Goal: Task Accomplishment & Management: Manage account settings

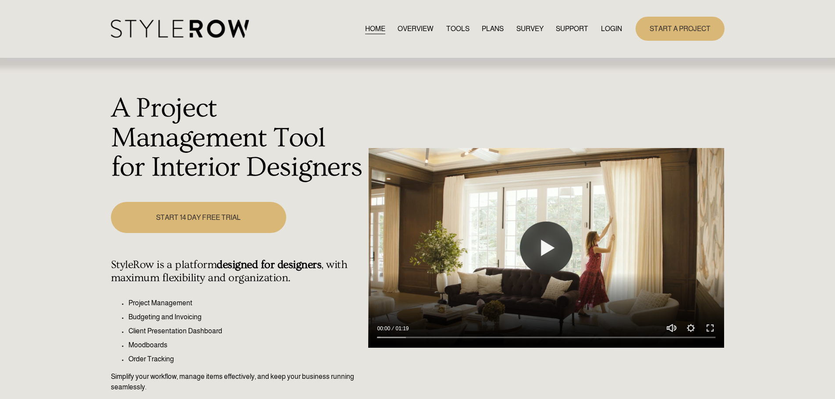
click at [611, 26] on link "LOGIN" at bounding box center [611, 29] width 21 height 12
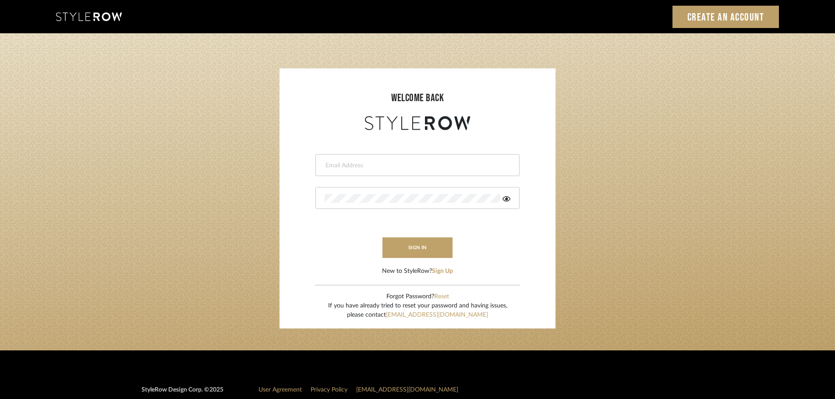
click at [357, 164] on input "email" at bounding box center [417, 165] width 184 height 9
type input "persimmon.design@outlook.com"
click at [415, 250] on button "sign in" at bounding box center [418, 248] width 70 height 21
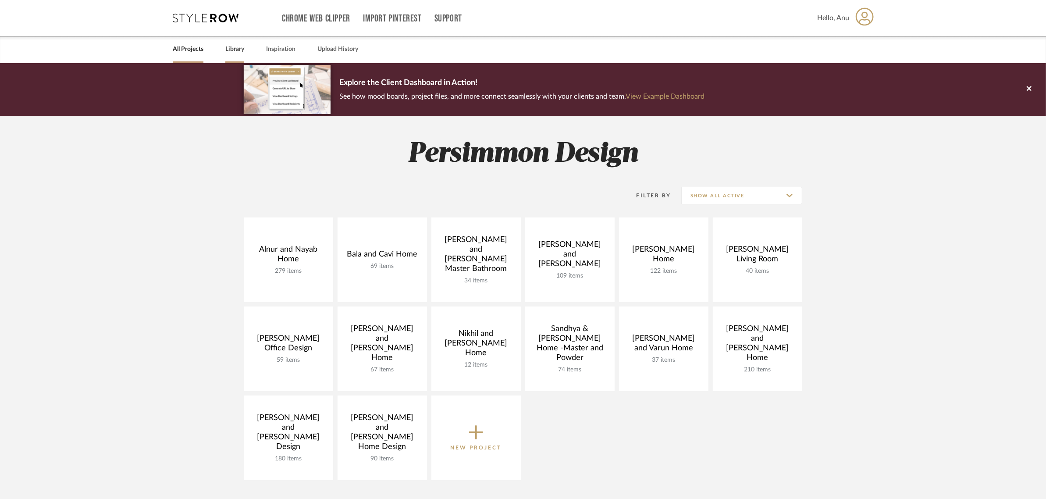
click at [240, 47] on link "Library" at bounding box center [234, 49] width 19 height 12
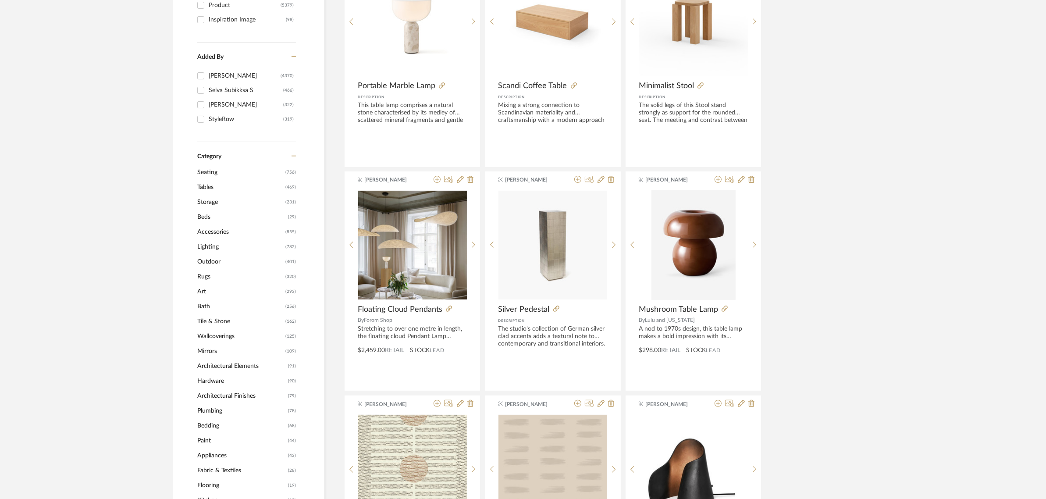
scroll to position [219, 0]
click at [211, 234] on span "Accessories" at bounding box center [240, 232] width 86 height 15
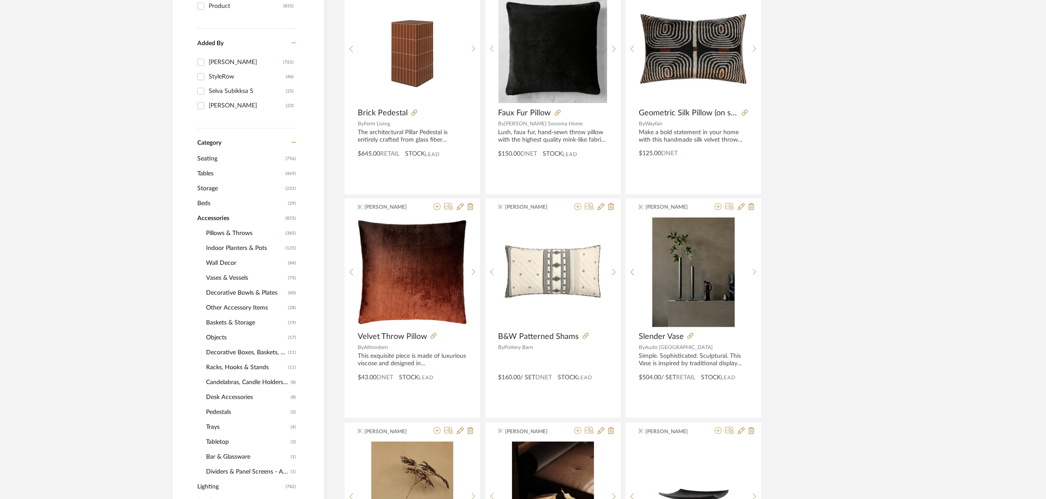
scroll to position [423, 0]
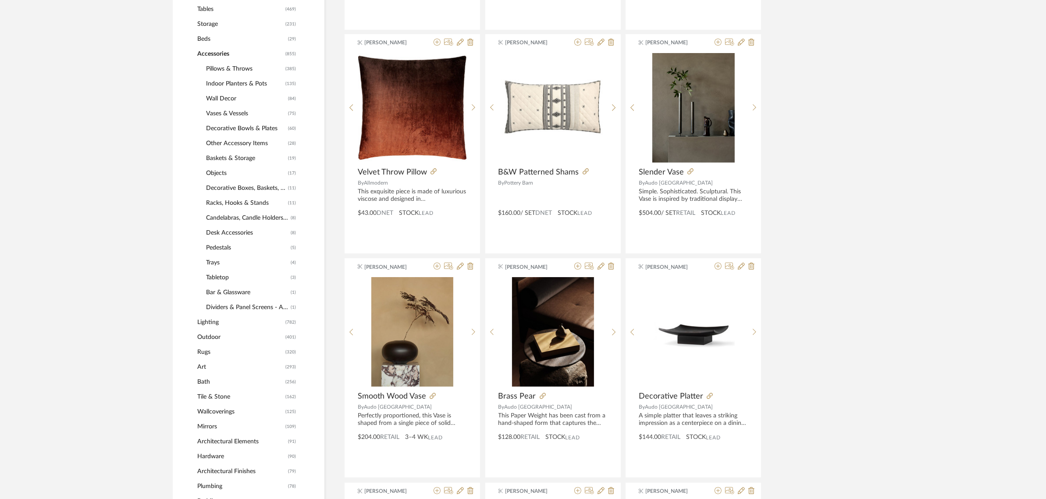
click at [224, 115] on span "Vases & Vessels" at bounding box center [246, 113] width 80 height 15
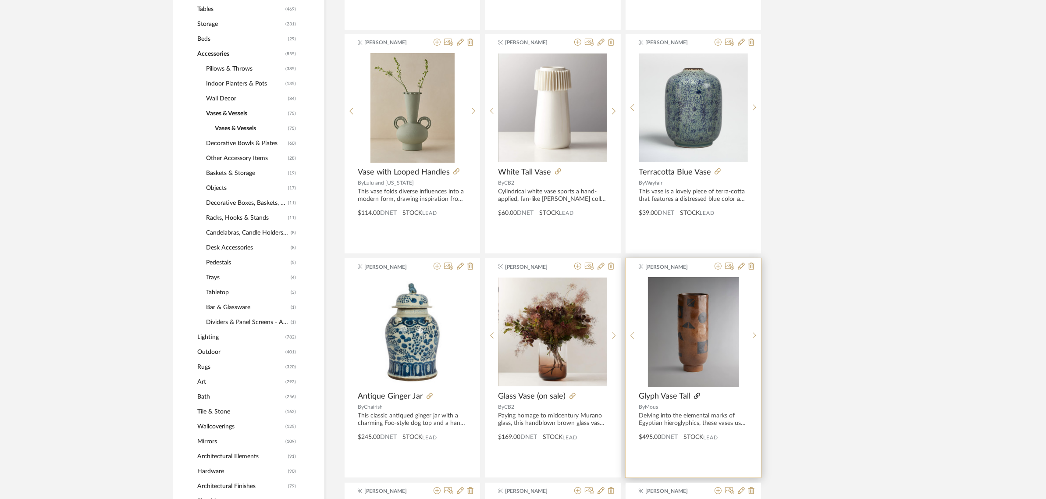
click at [697, 397] on icon at bounding box center [697, 396] width 6 height 6
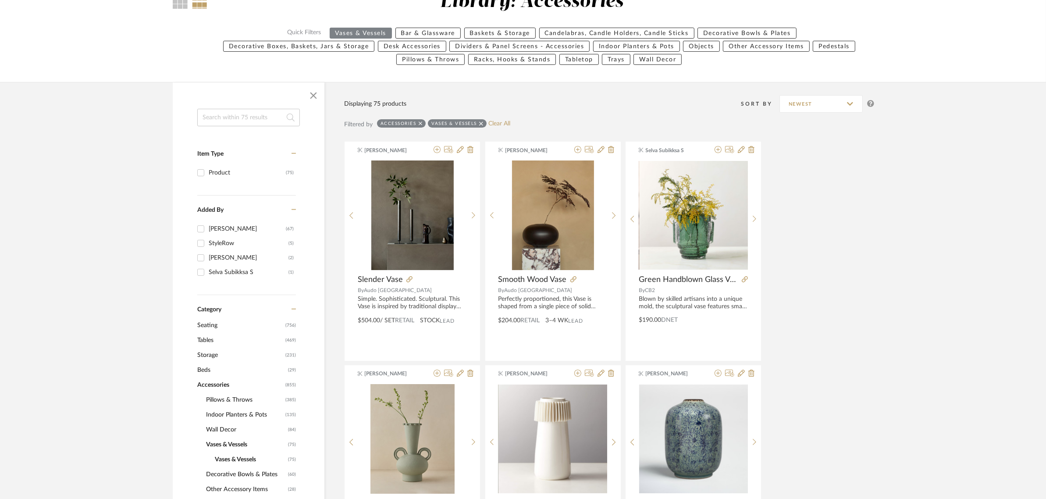
scroll to position [219, 0]
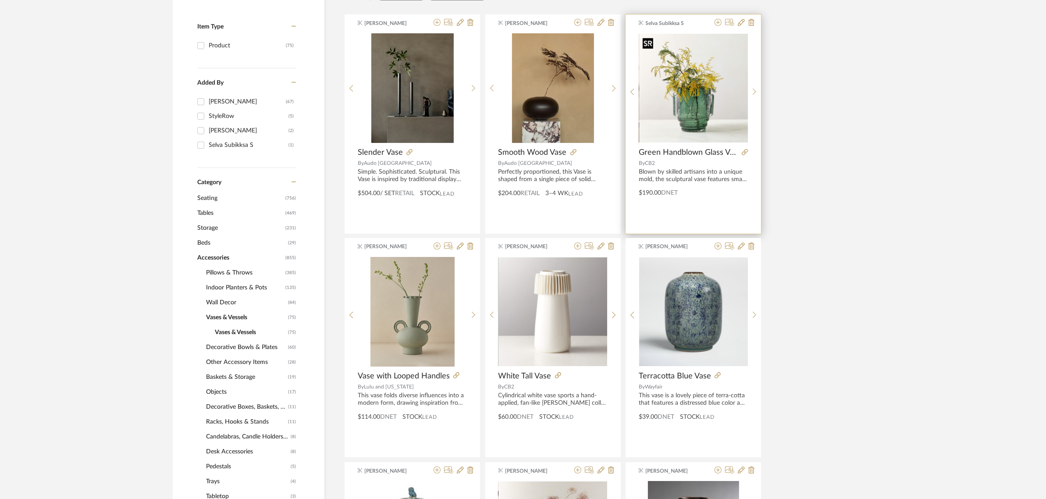
click at [679, 110] on img "0" at bounding box center [693, 88] width 109 height 109
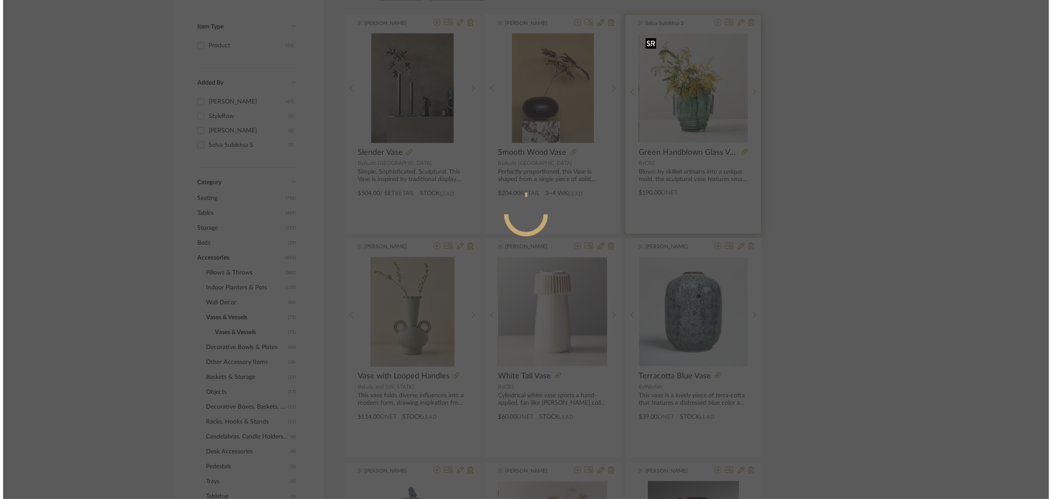
scroll to position [0, 0]
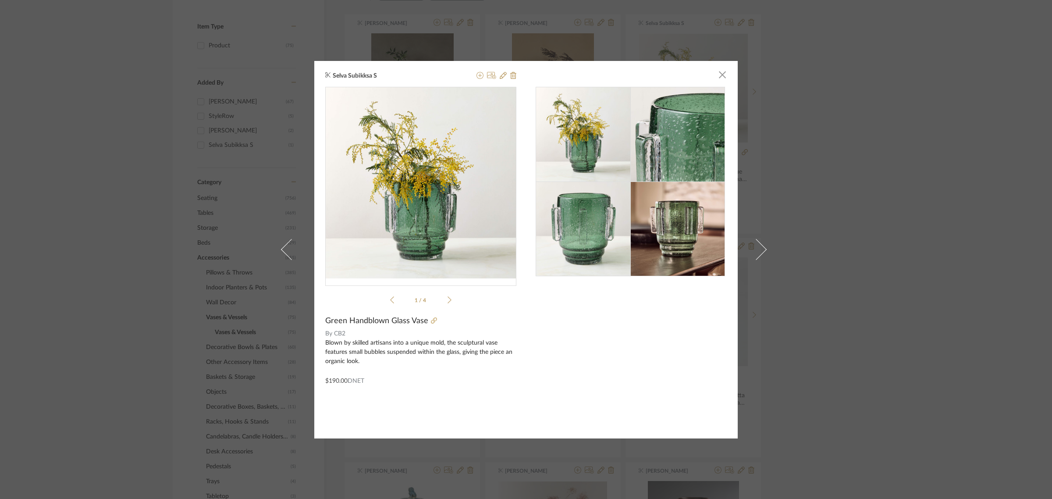
click at [694, 139] on img at bounding box center [677, 134] width 95 height 95
click at [718, 75] on span "button" at bounding box center [723, 75] width 18 height 18
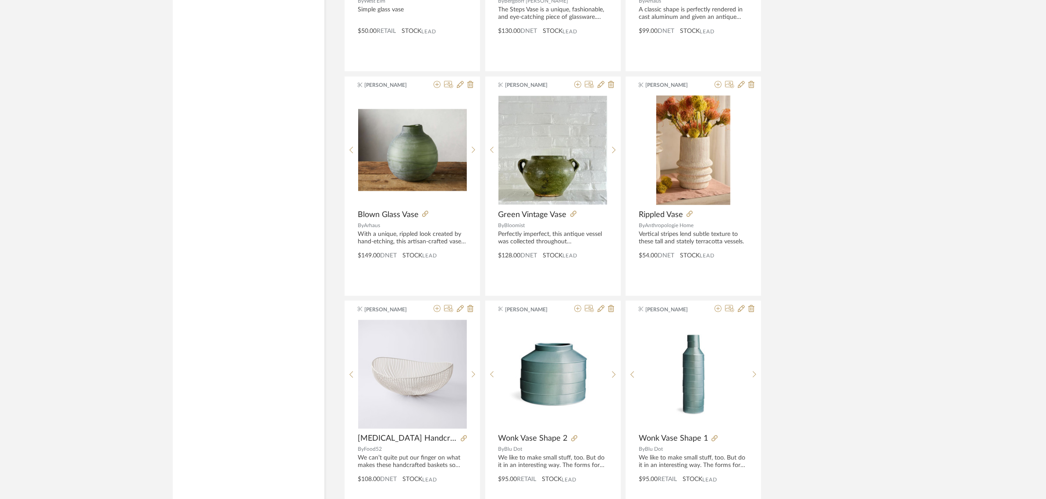
scroll to position [1753, 0]
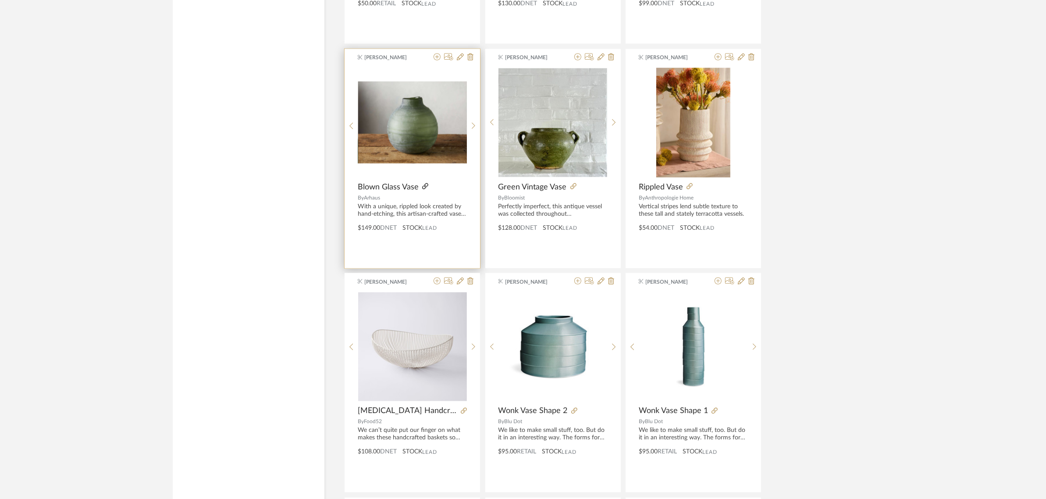
click at [425, 188] on icon at bounding box center [425, 186] width 6 height 6
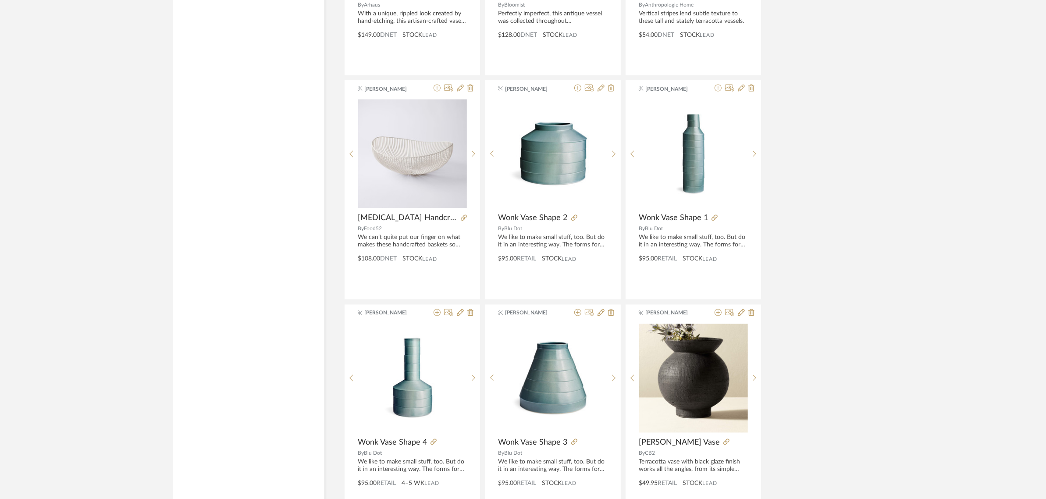
scroll to position [1972, 0]
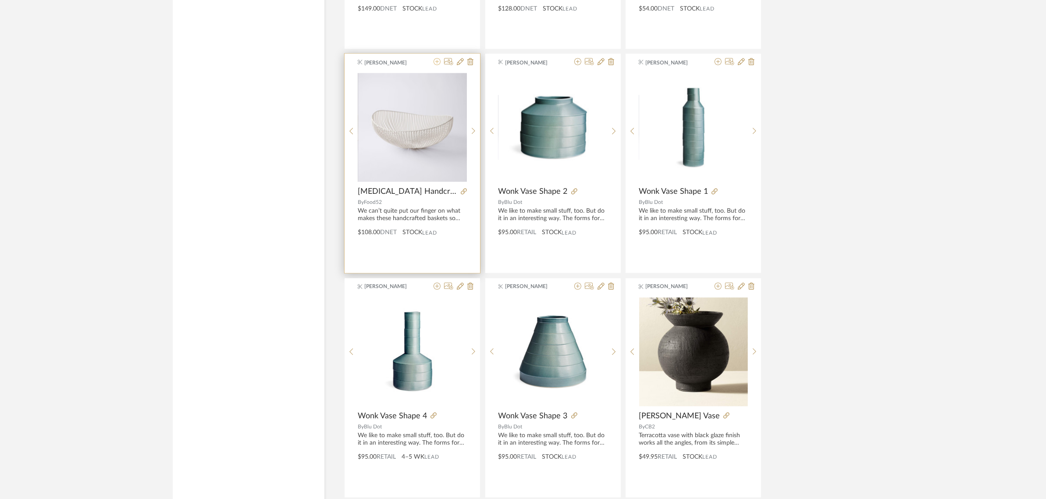
click at [436, 64] on icon at bounding box center [437, 61] width 7 height 7
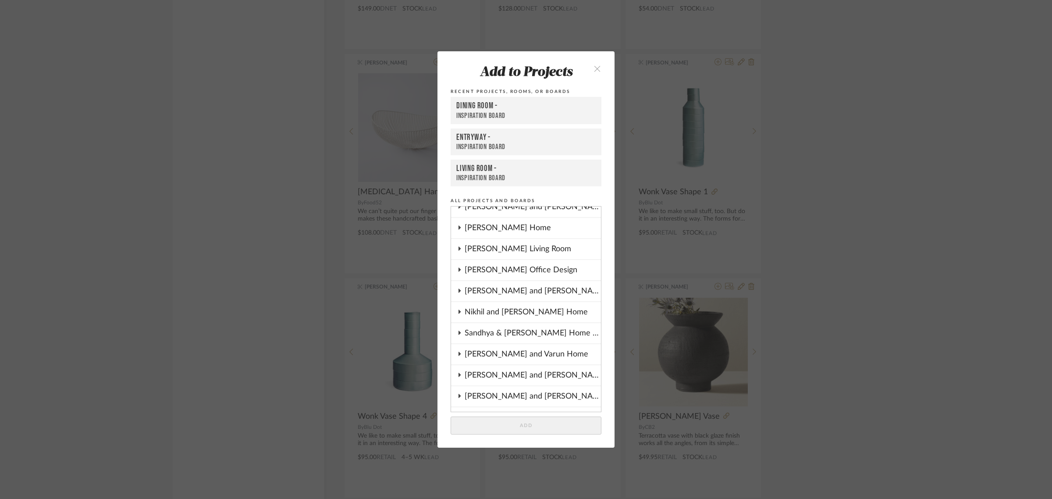
scroll to position [110, 0]
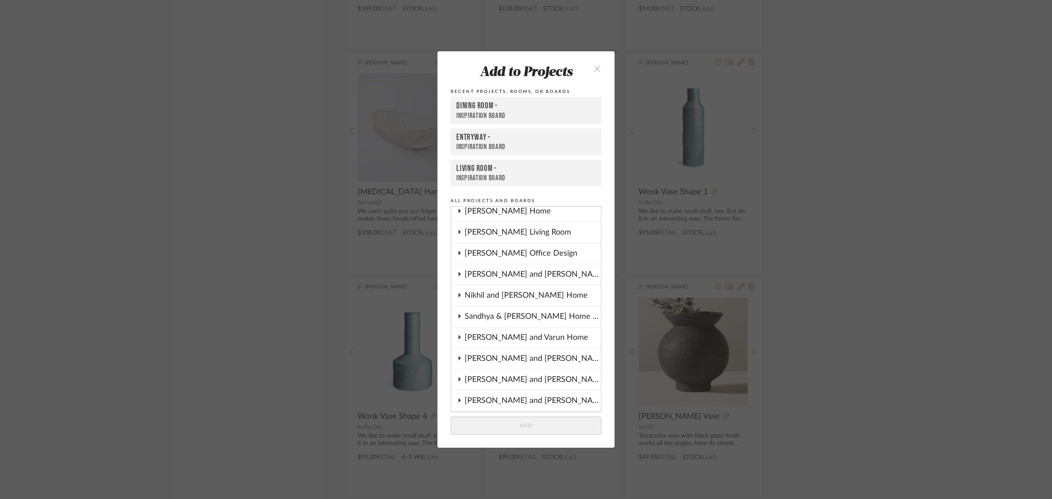
click at [457, 272] on icon at bounding box center [459, 274] width 7 height 4
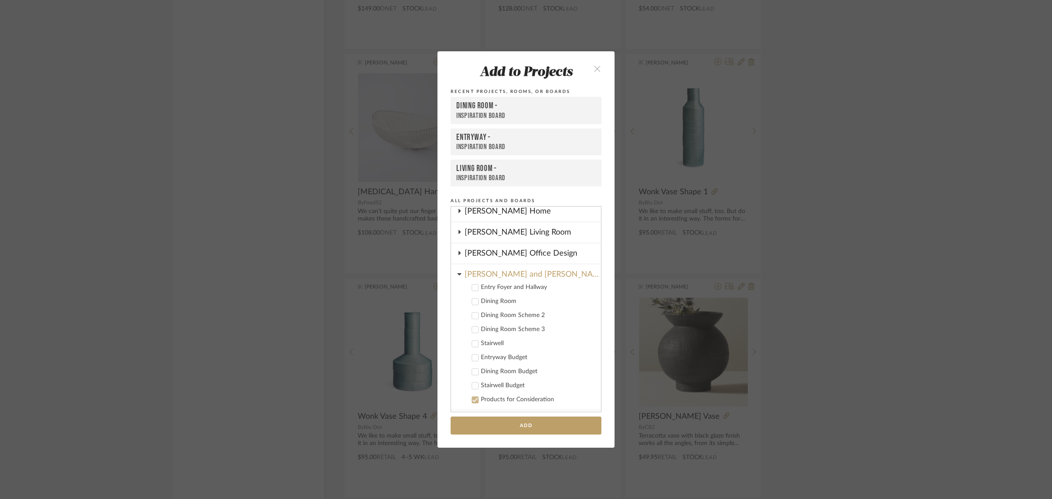
click at [473, 299] on icon at bounding box center [476, 301] width 6 height 4
click at [543, 426] on button "Add" at bounding box center [526, 425] width 151 height 18
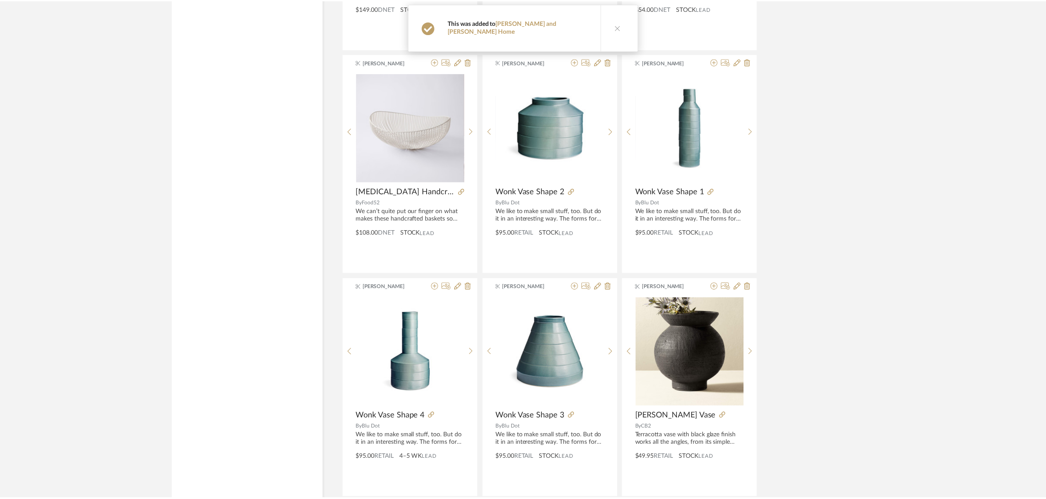
scroll to position [1972, 0]
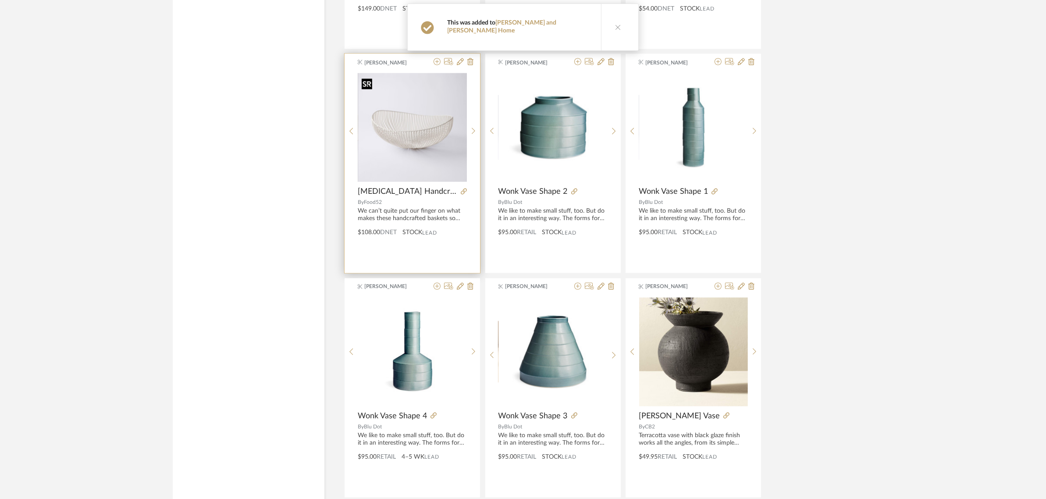
click at [408, 128] on img "0" at bounding box center [412, 127] width 109 height 109
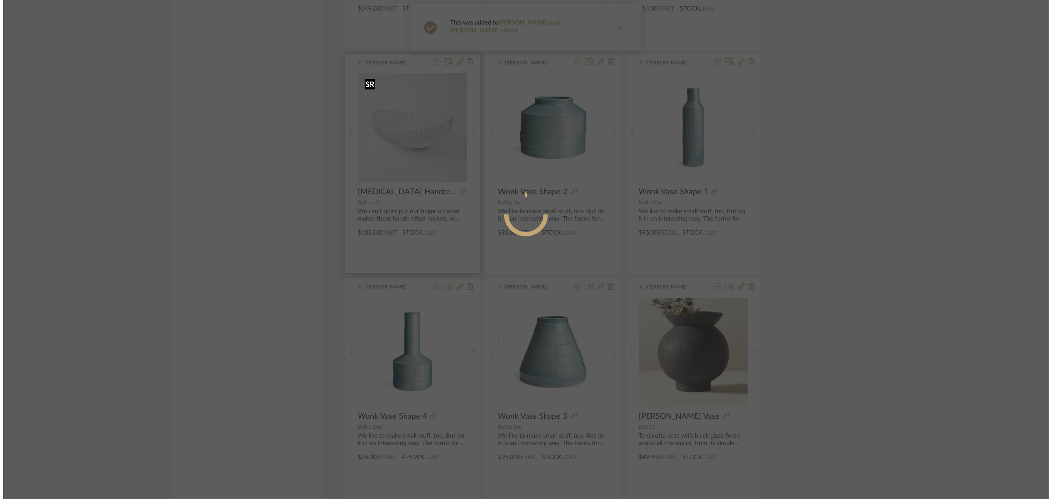
scroll to position [0, 0]
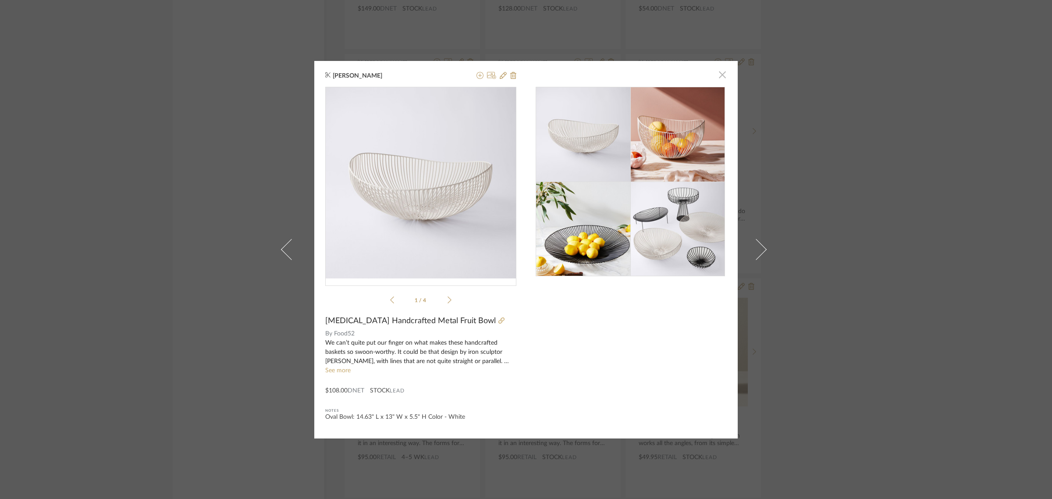
click at [721, 77] on span "button" at bounding box center [723, 75] width 18 height 18
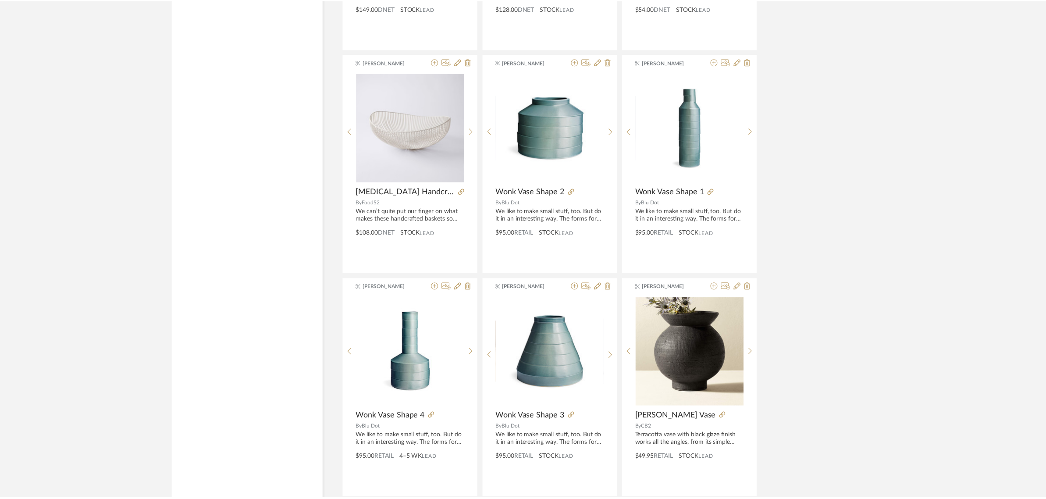
scroll to position [1972, 0]
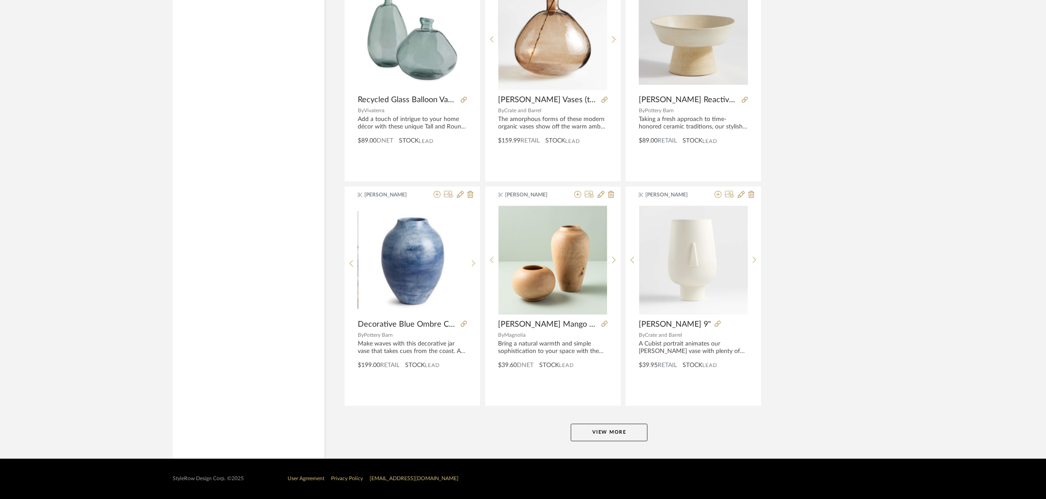
scroll to position [2515, 0]
click at [589, 433] on button "View More" at bounding box center [609, 432] width 77 height 18
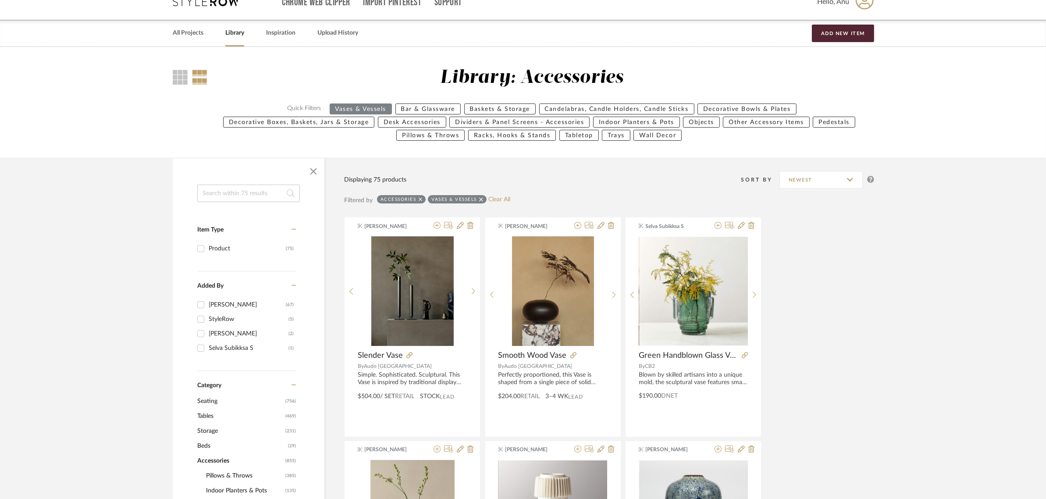
scroll to position [0, 0]
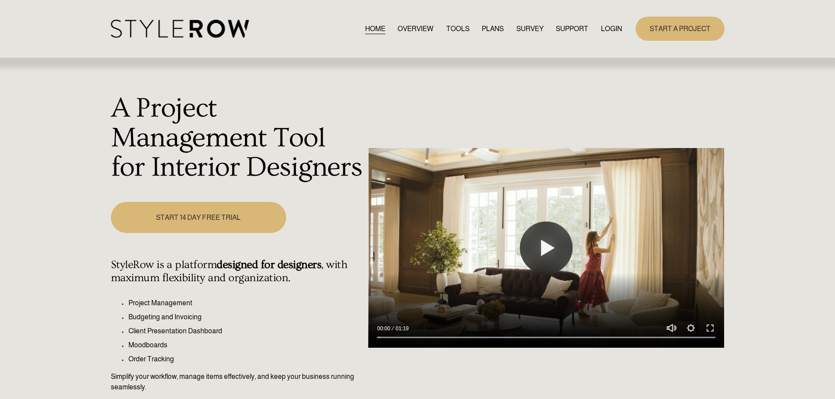
click at [610, 26] on link "LOGIN" at bounding box center [611, 29] width 21 height 12
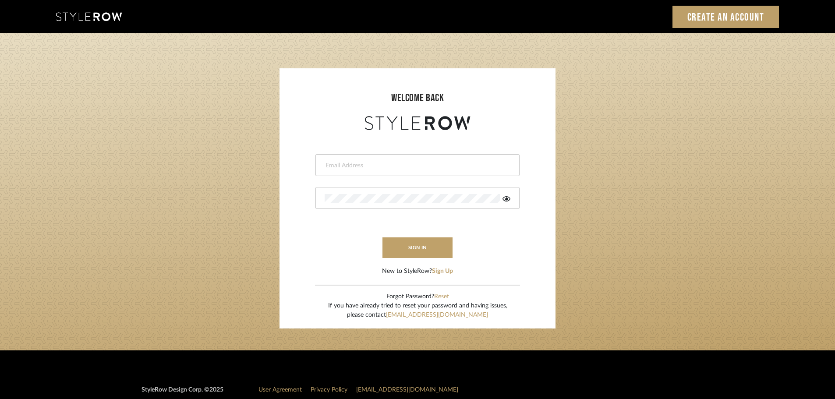
click at [336, 162] on input "email" at bounding box center [417, 165] width 184 height 9
type input "[DOMAIN_NAME][EMAIL_ADDRESS][DOMAIN_NAME]"
click at [399, 252] on button "sign in" at bounding box center [418, 248] width 70 height 21
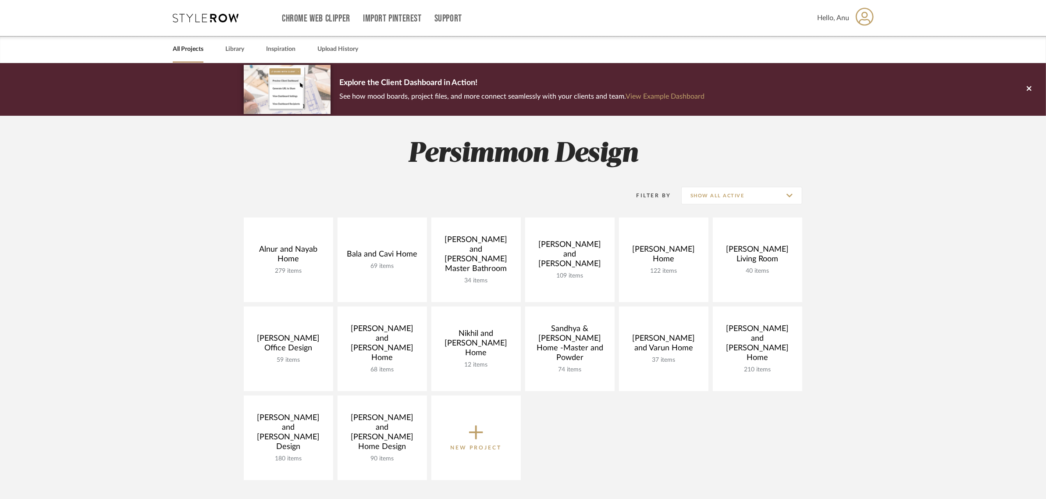
click at [885, 279] on project-collections "Explore the Client Dashboard in Action! See how mood boards, project files, and…" at bounding box center [523, 393] width 1046 height 660
